Goal: Use online tool/utility: Utilize a website feature to perform a specific function

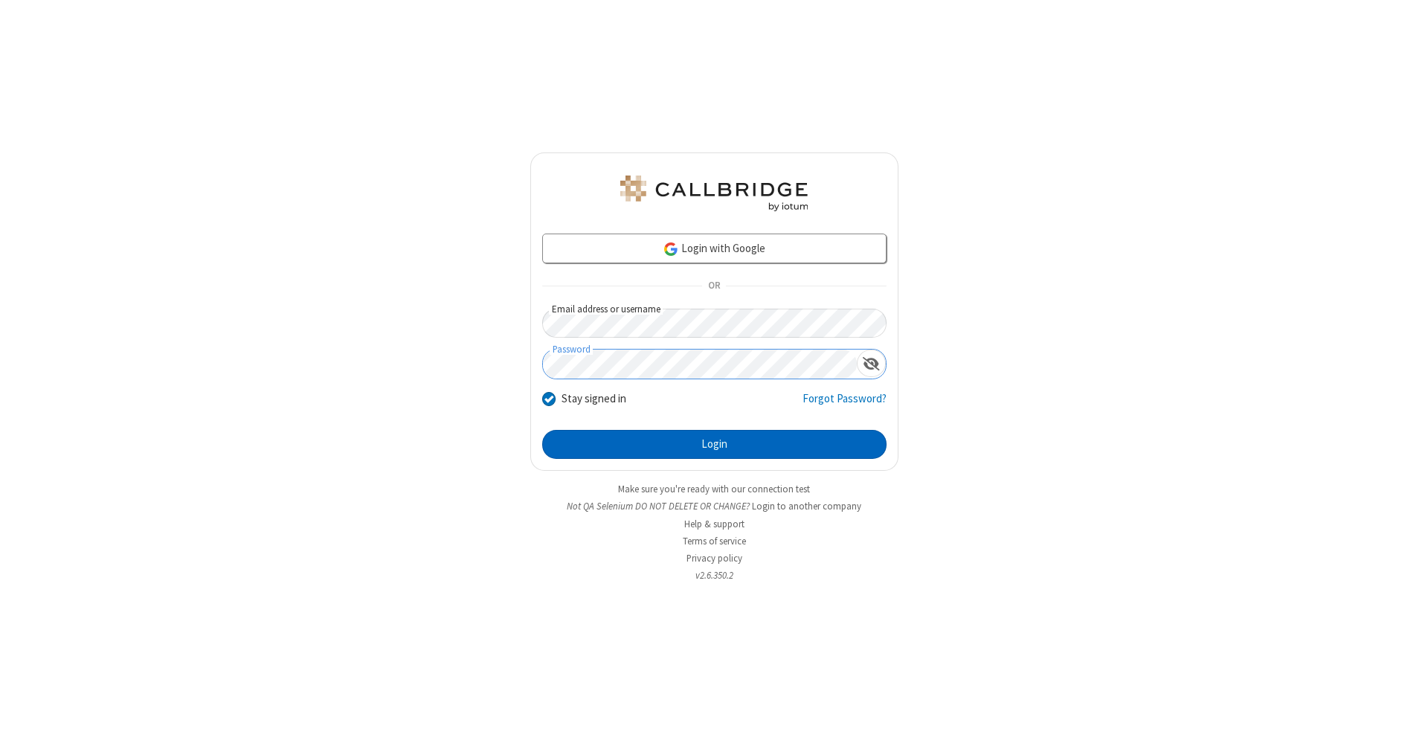
click at [714, 445] on button "Login" at bounding box center [714, 445] width 344 height 30
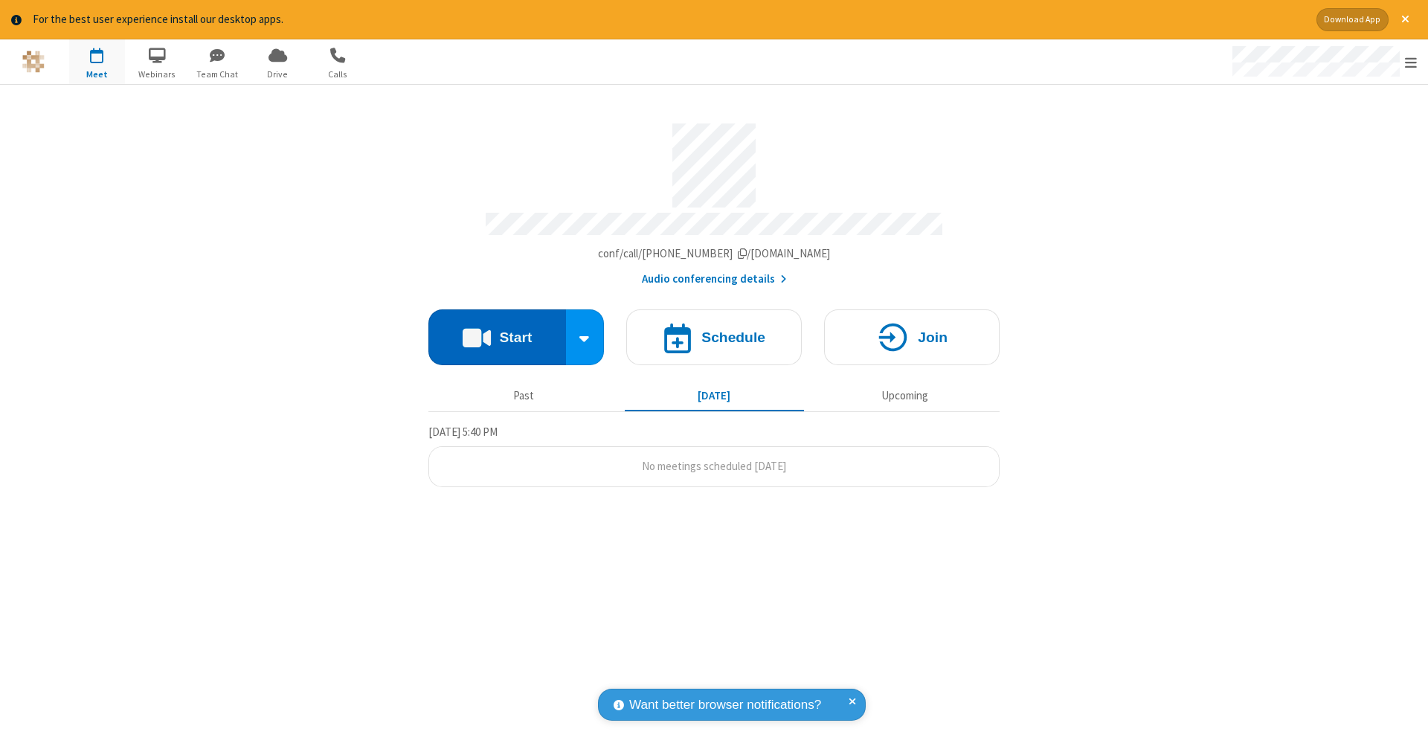
click at [497, 329] on button "Start" at bounding box center [497, 337] width 138 height 56
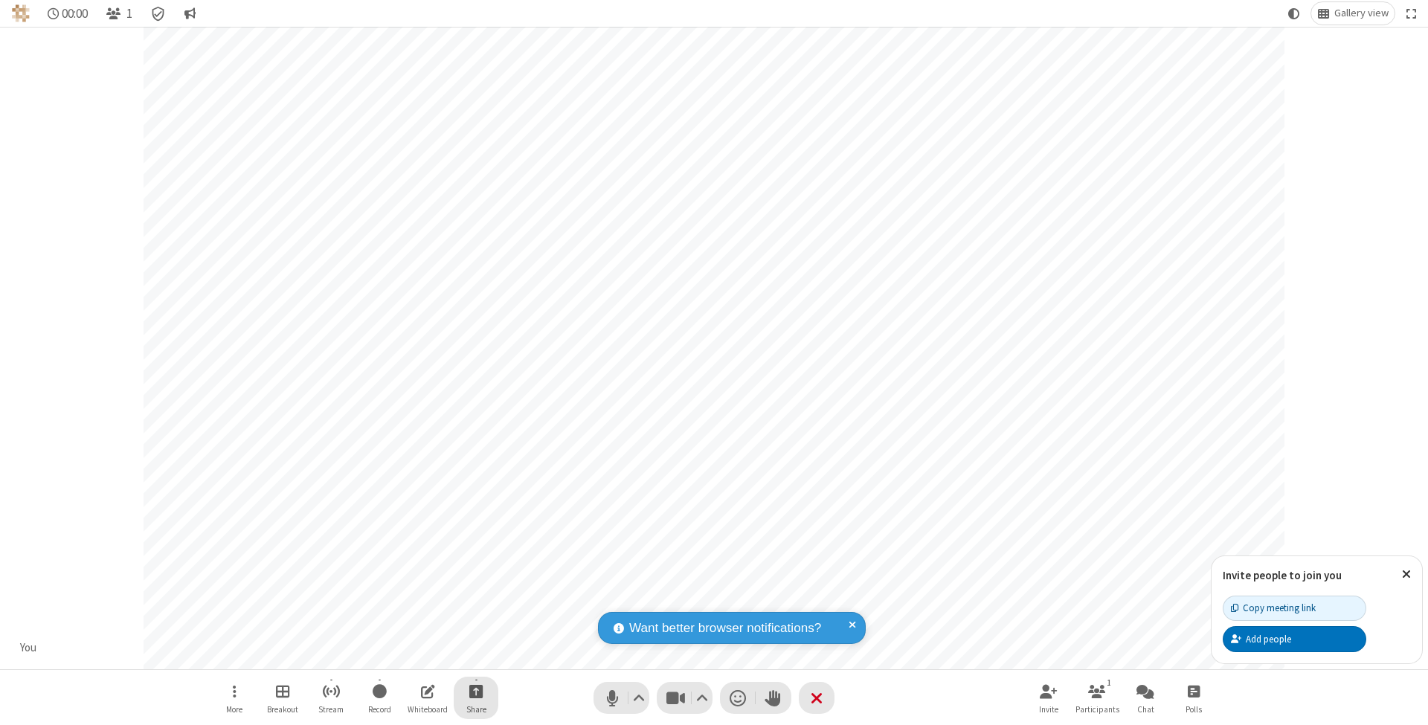
click at [475, 691] on span "Start sharing" at bounding box center [476, 691] width 14 height 19
click at [475, 602] on span "Share additional camera" at bounding box center [485, 605] width 110 height 13
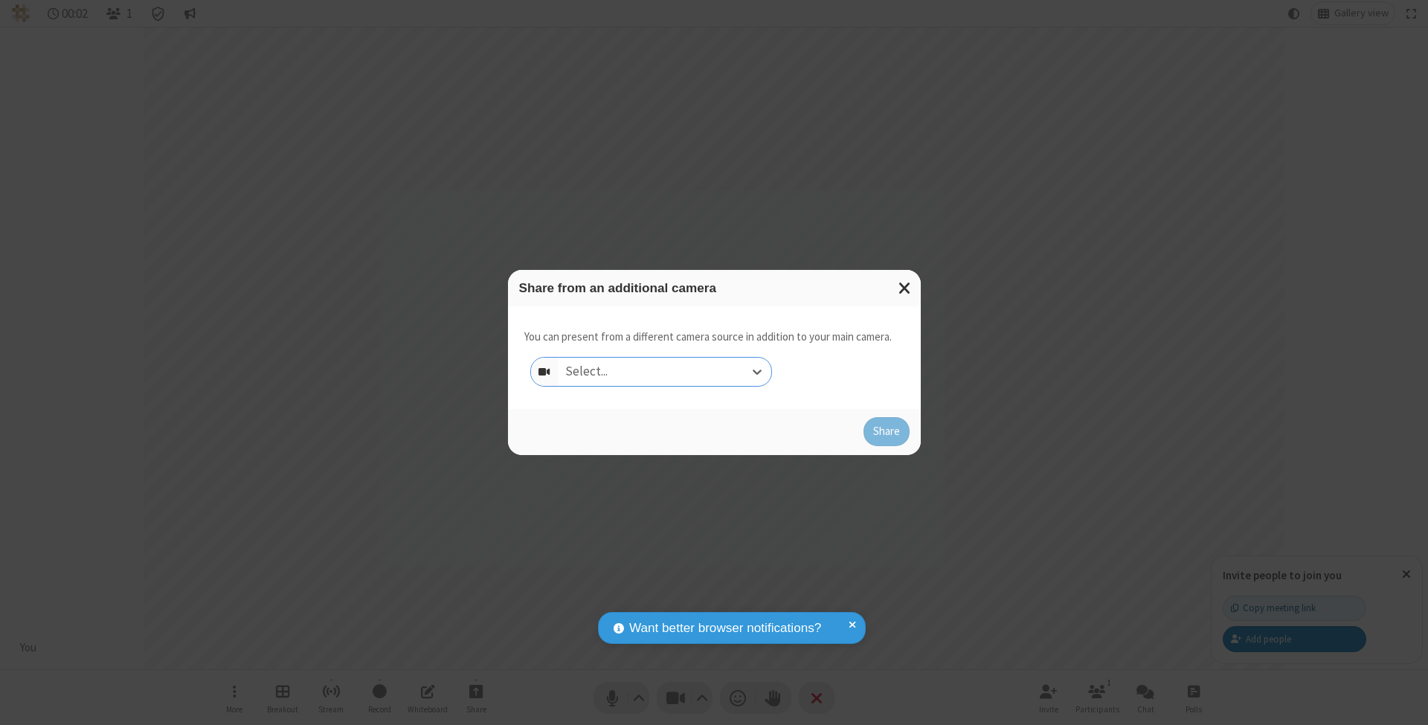
click at [664, 371] on div "Select..." at bounding box center [664, 372] width 213 height 28
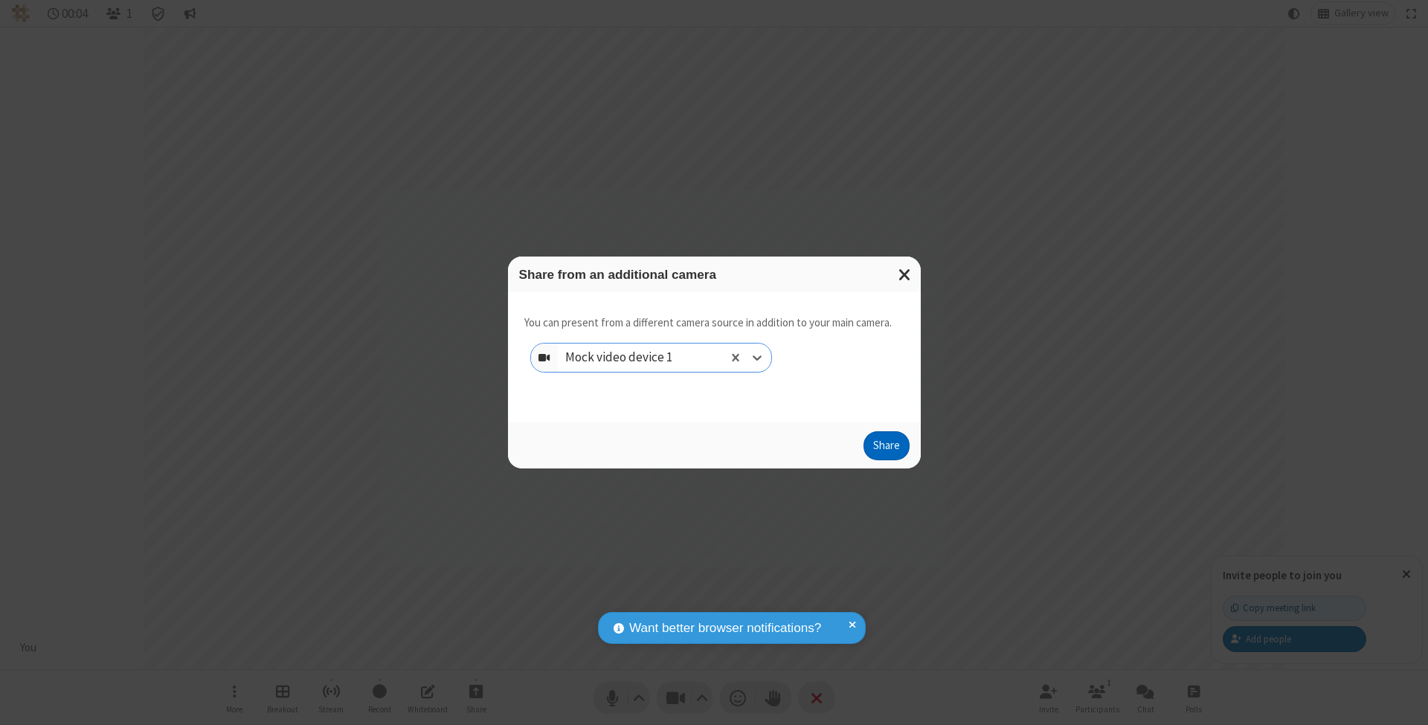
click at [886, 460] on button "Share" at bounding box center [887, 446] width 46 height 30
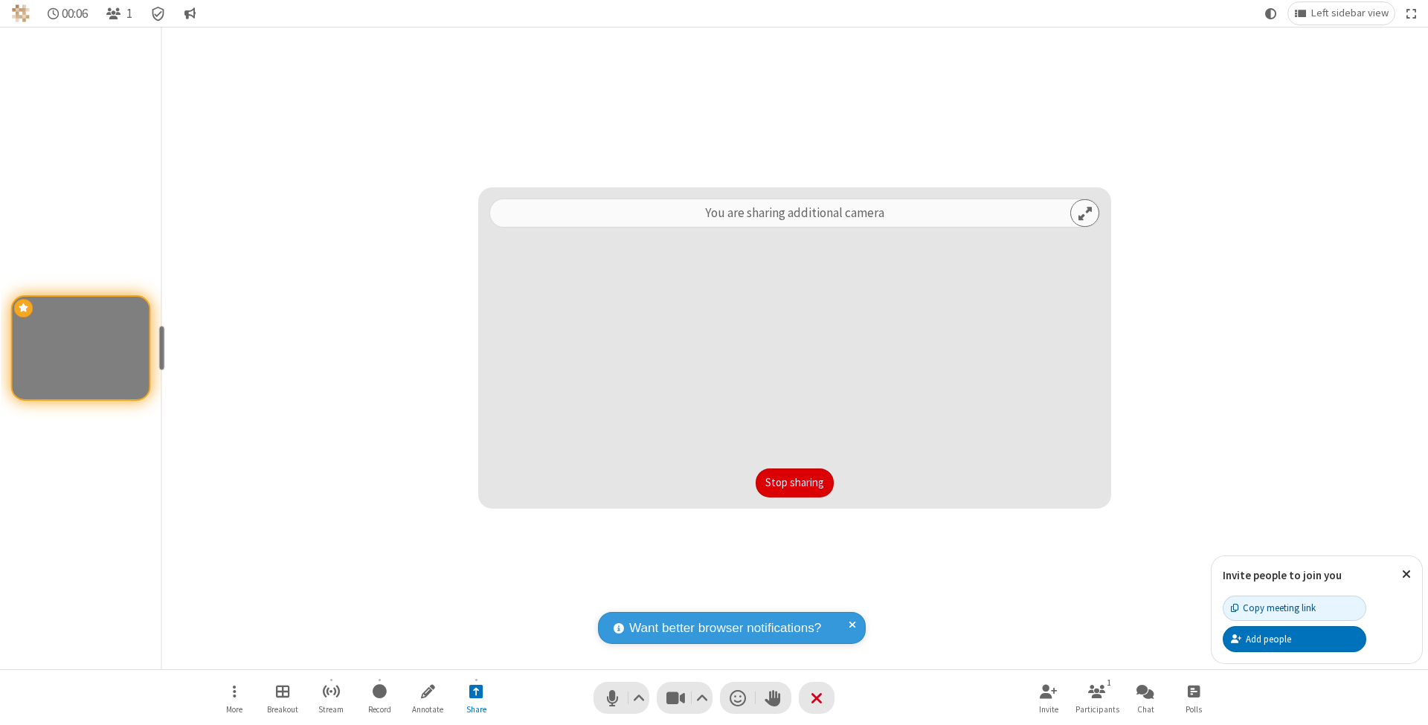
click at [794, 483] on button "Stop sharing" at bounding box center [795, 484] width 78 height 30
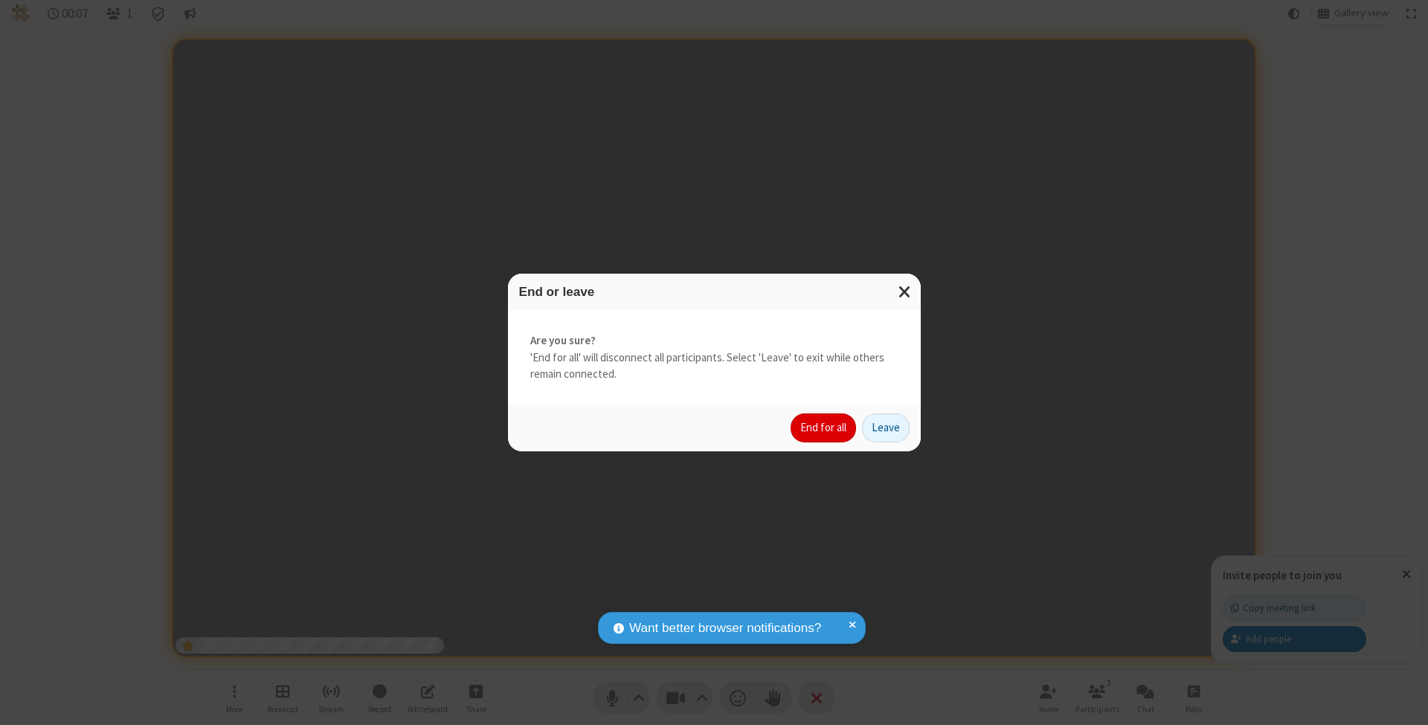
click at [824, 427] on button "End for all" at bounding box center [823, 429] width 65 height 30
